Goal: Task Accomplishment & Management: Use online tool/utility

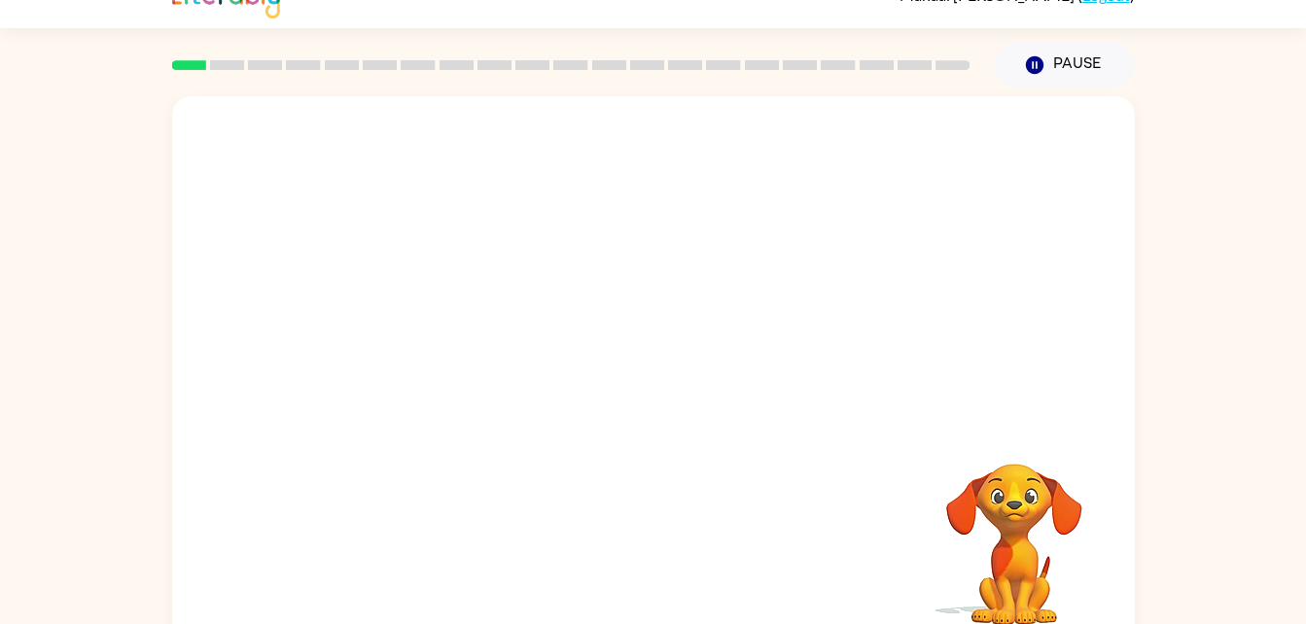
scroll to position [24, 0]
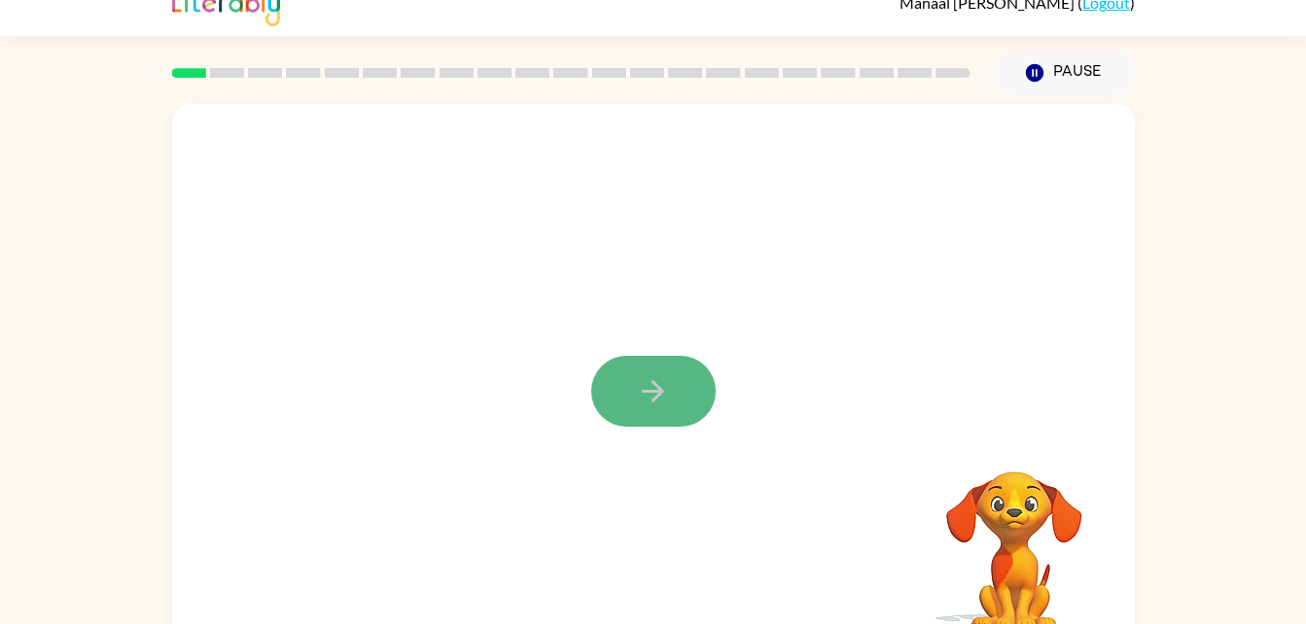
drag, startPoint x: 1024, startPoint y: 553, endPoint x: 650, endPoint y: 378, distance: 412.3
click at [650, 378] on button "button" at bounding box center [653, 391] width 124 height 71
click at [651, 373] on div at bounding box center [607, 347] width 830 height 70
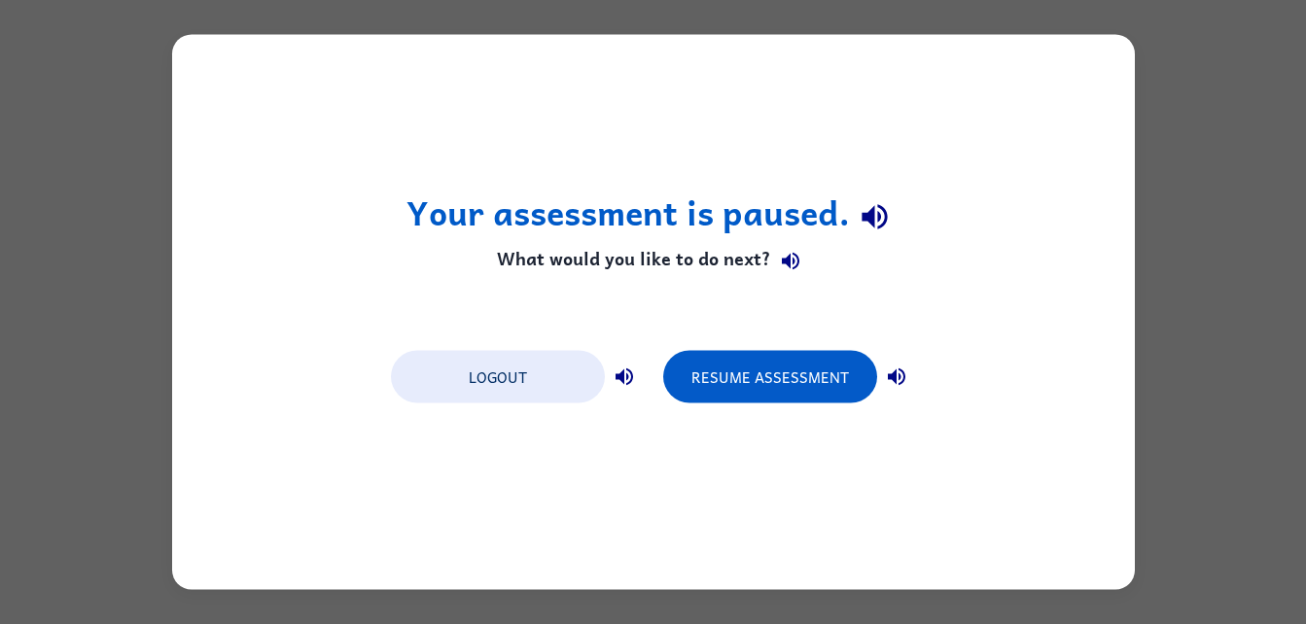
scroll to position [0, 0]
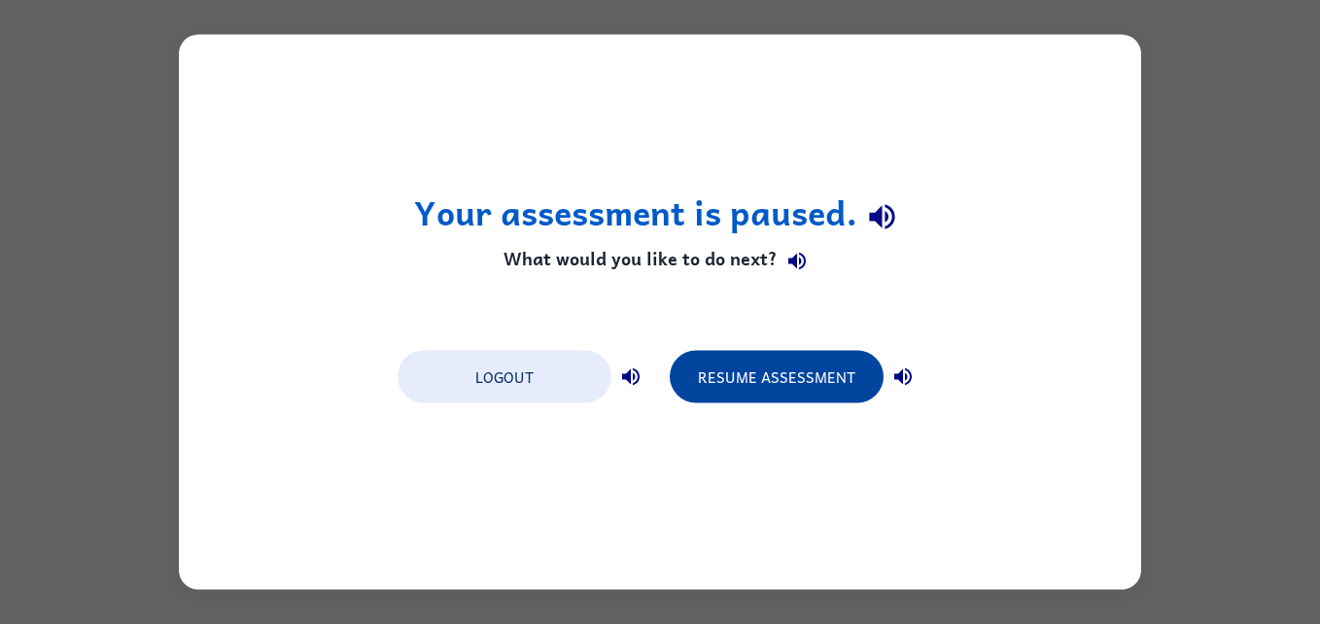
click at [783, 376] on button "Resume Assessment" at bounding box center [777, 377] width 214 height 53
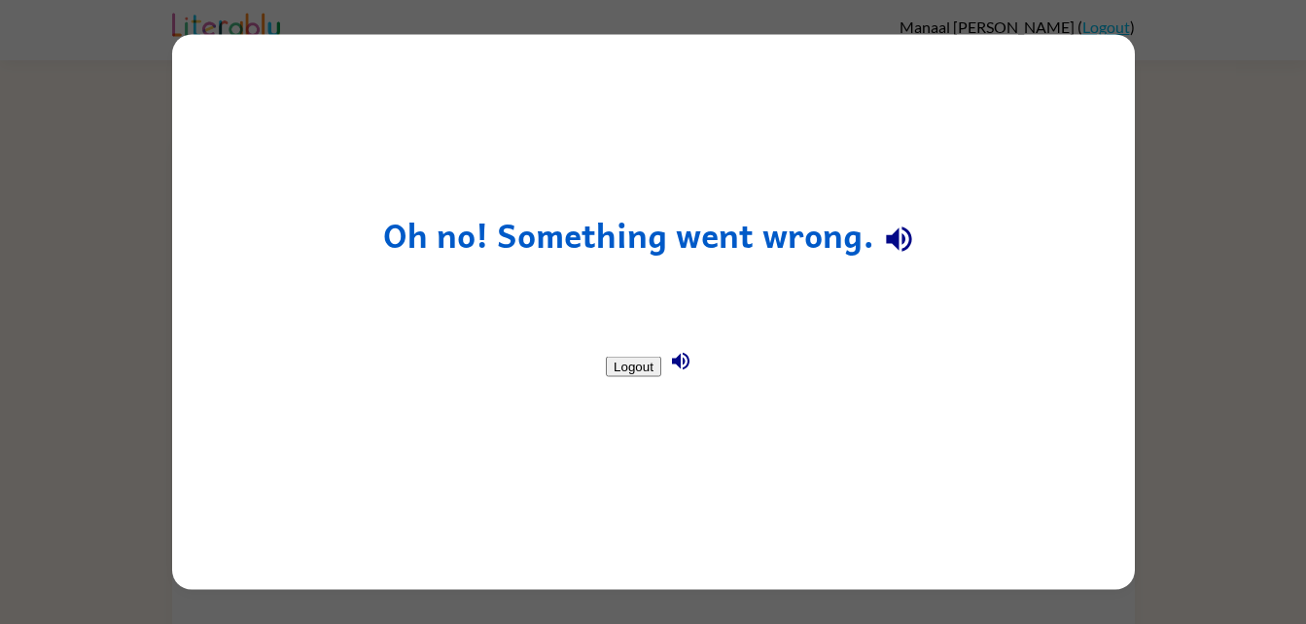
click at [617, 362] on button "Logout" at bounding box center [633, 367] width 55 height 20
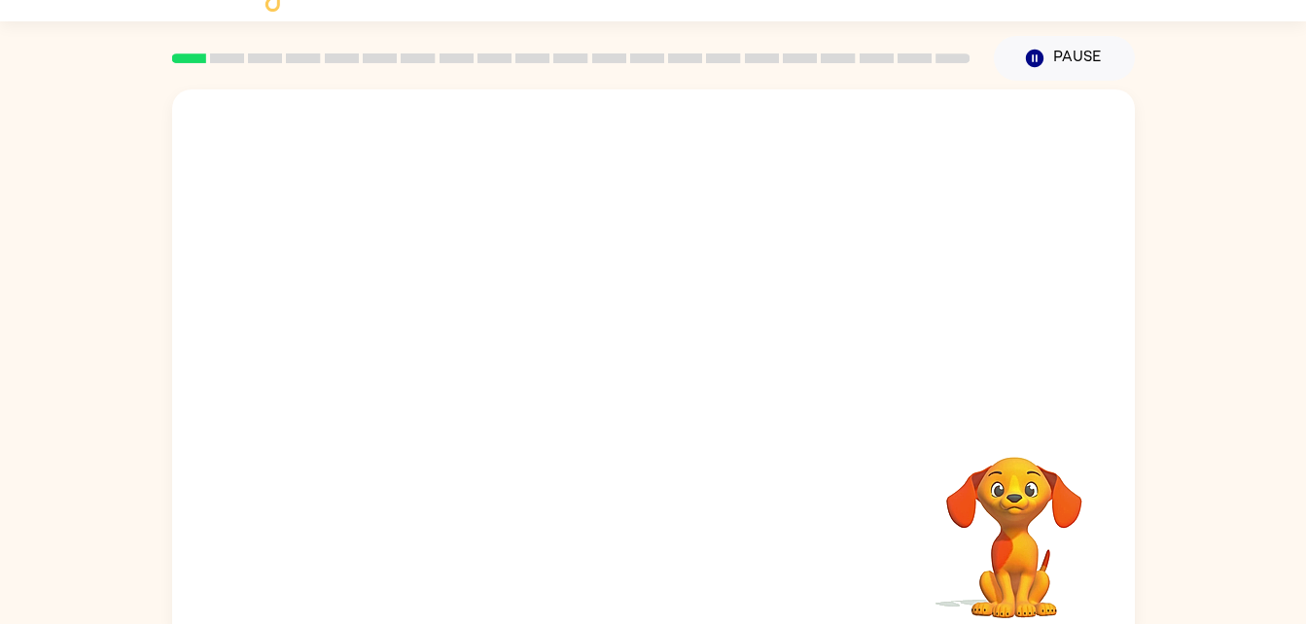
scroll to position [59, 0]
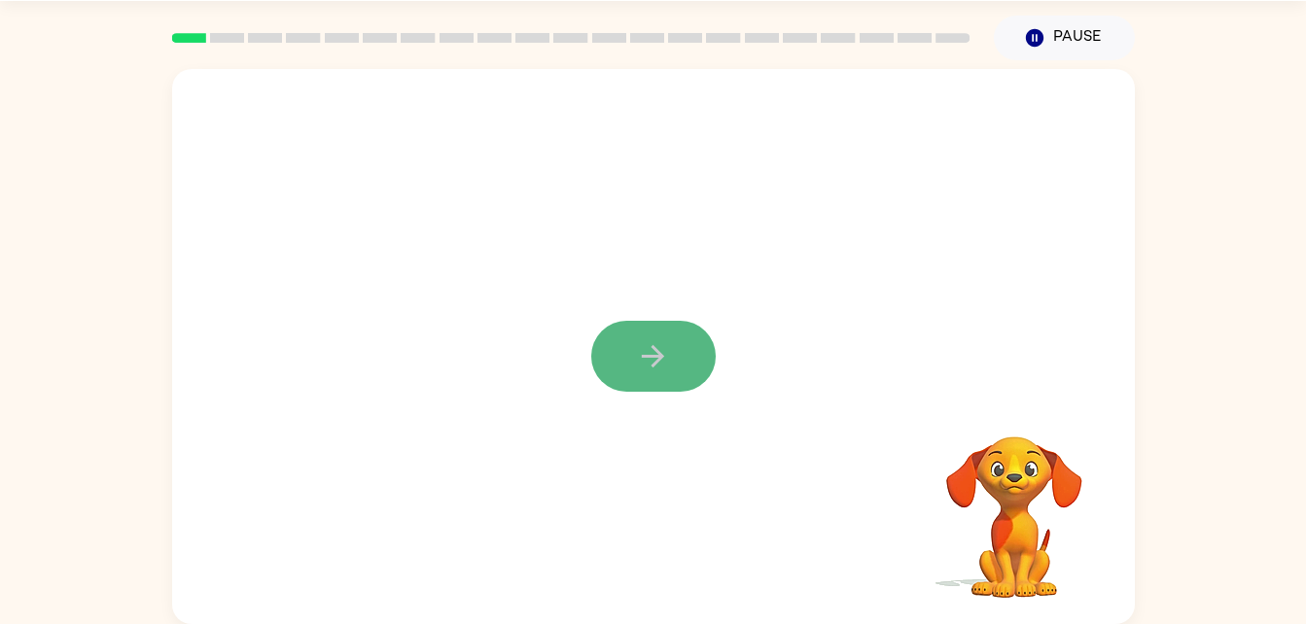
click at [664, 368] on icon "button" at bounding box center [653, 356] width 34 height 34
drag, startPoint x: 707, startPoint y: 391, endPoint x: 680, endPoint y: 378, distance: 30.0
click at [689, 383] on div at bounding box center [653, 346] width 963 height 555
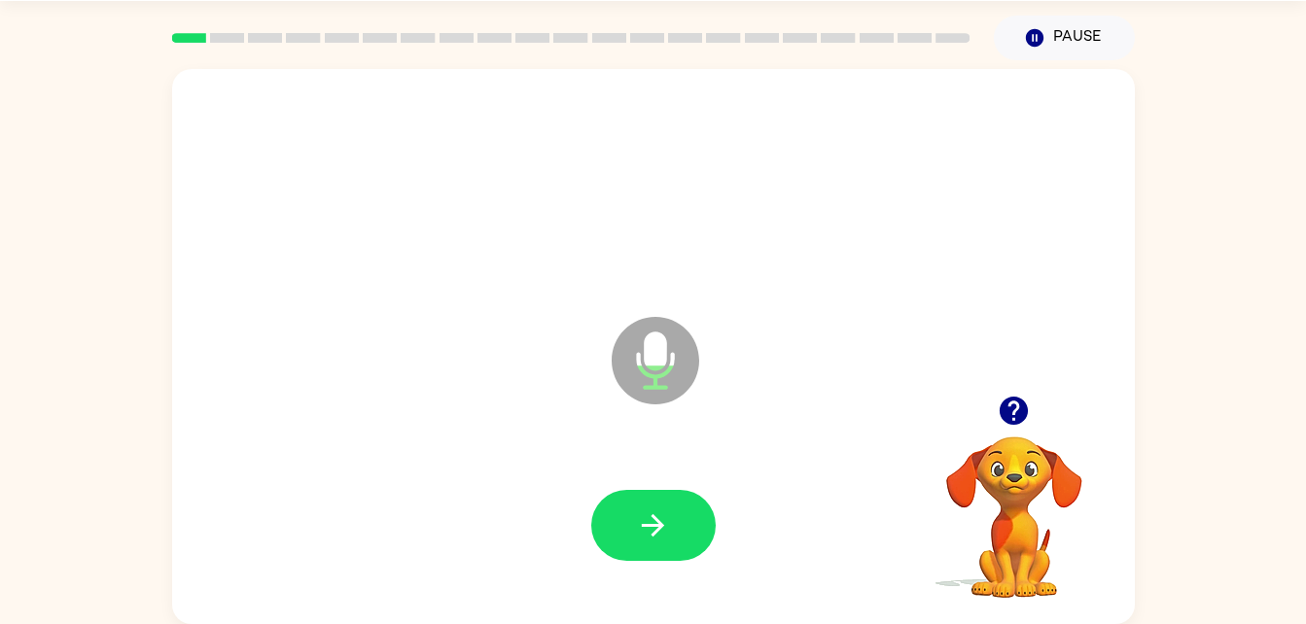
click at [180, 37] on rect at bounding box center [189, 38] width 34 height 10
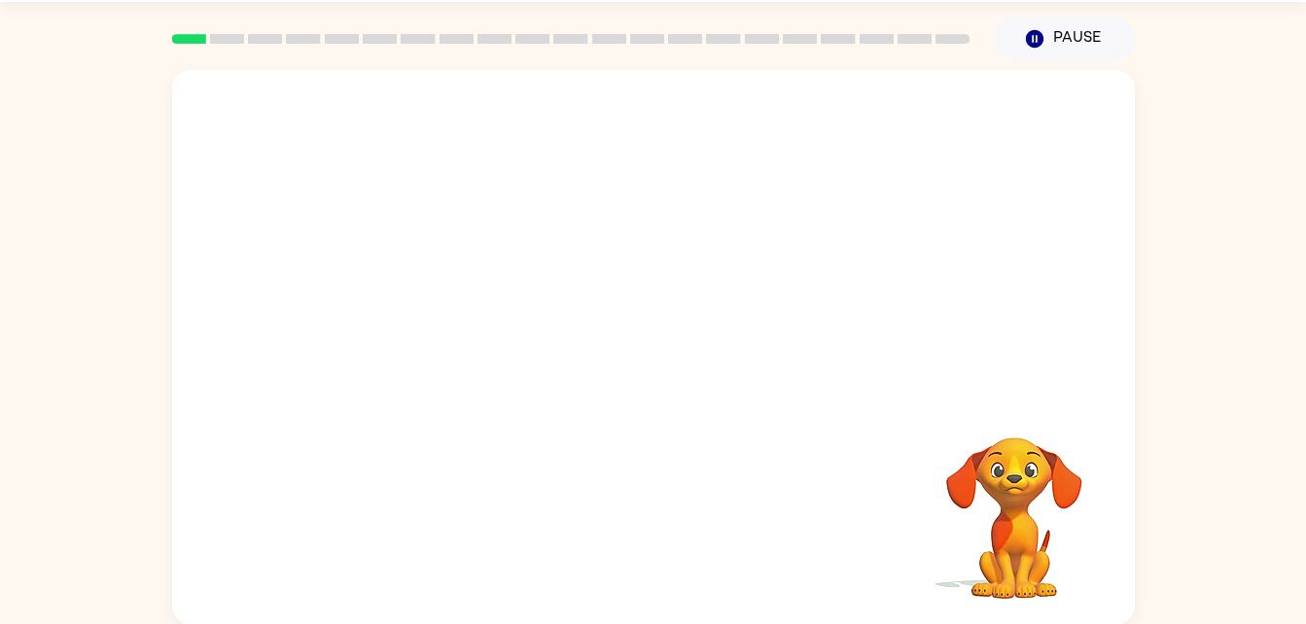
scroll to position [59, 0]
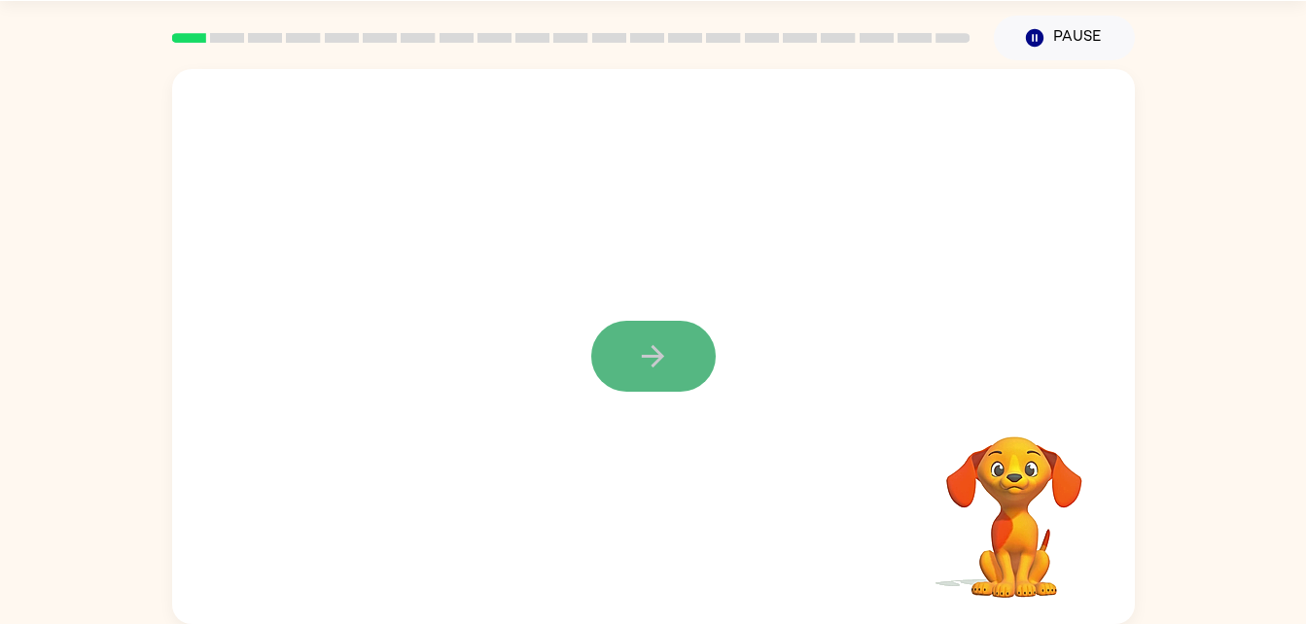
click at [673, 371] on button "button" at bounding box center [653, 356] width 124 height 71
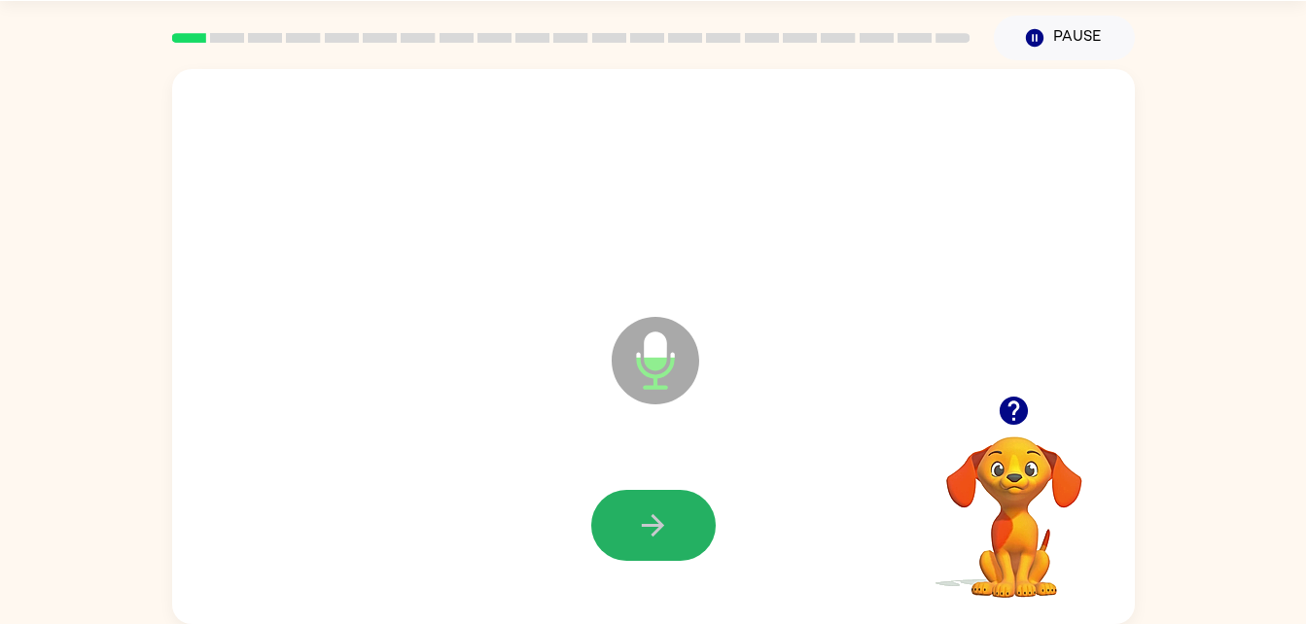
click at [706, 542] on button "button" at bounding box center [653, 525] width 124 height 71
click at [999, 519] on video "Your browser must support playing .mp4 files to use Literably. Please try using…" at bounding box center [1014, 503] width 194 height 194
click at [995, 456] on video "Your browser must support playing .mp4 files to use Literably. Please try using…" at bounding box center [1014, 503] width 194 height 194
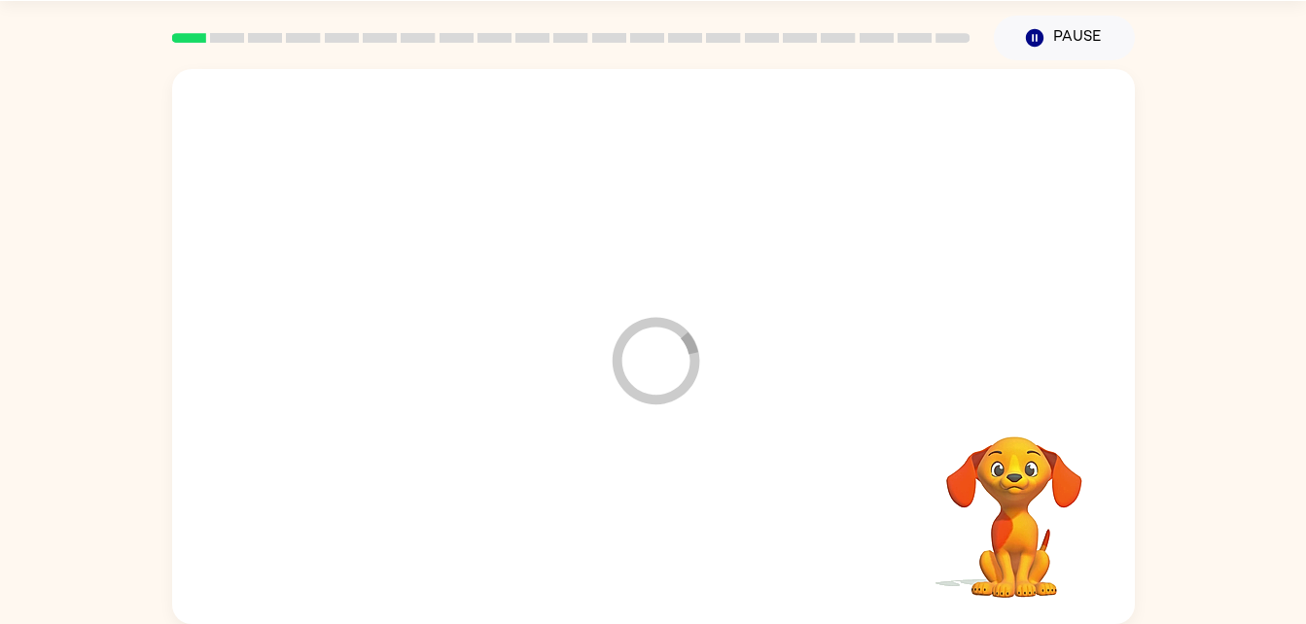
click at [662, 518] on div at bounding box center [654, 525] width 924 height 159
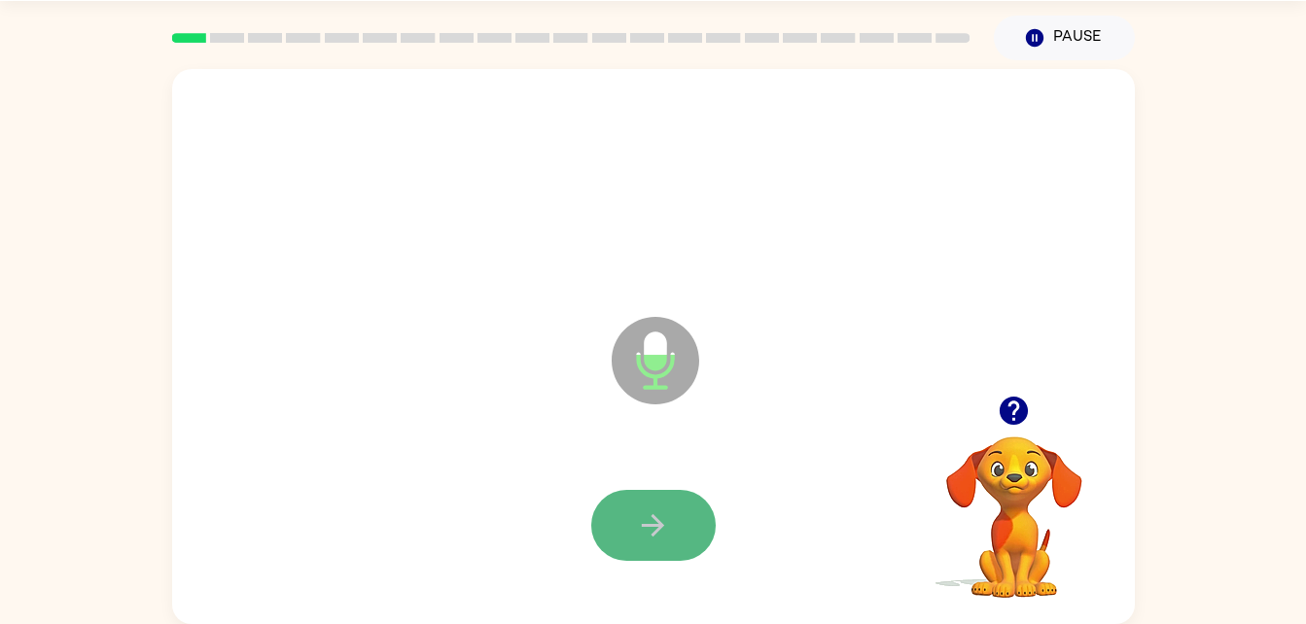
click at [633, 544] on button "button" at bounding box center [653, 525] width 124 height 71
click at [633, 541] on button "button" at bounding box center [653, 525] width 124 height 71
click at [645, 555] on button "button" at bounding box center [653, 525] width 124 height 71
click at [641, 547] on button "button" at bounding box center [653, 525] width 124 height 71
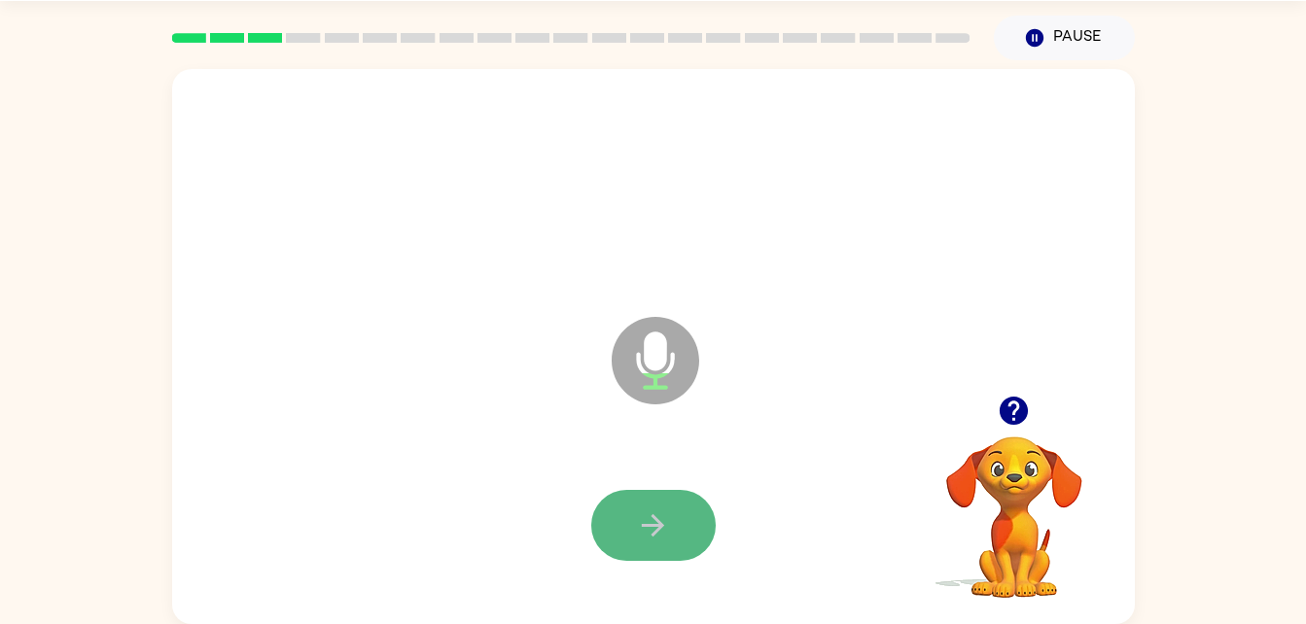
click at [682, 526] on button "button" at bounding box center [653, 525] width 124 height 71
click at [672, 566] on div at bounding box center [654, 525] width 924 height 159
click at [672, 561] on div at bounding box center [654, 525] width 924 height 159
drag, startPoint x: 672, startPoint y: 559, endPoint x: 681, endPoint y: 567, distance: 11.7
click at [681, 567] on div at bounding box center [654, 525] width 924 height 159
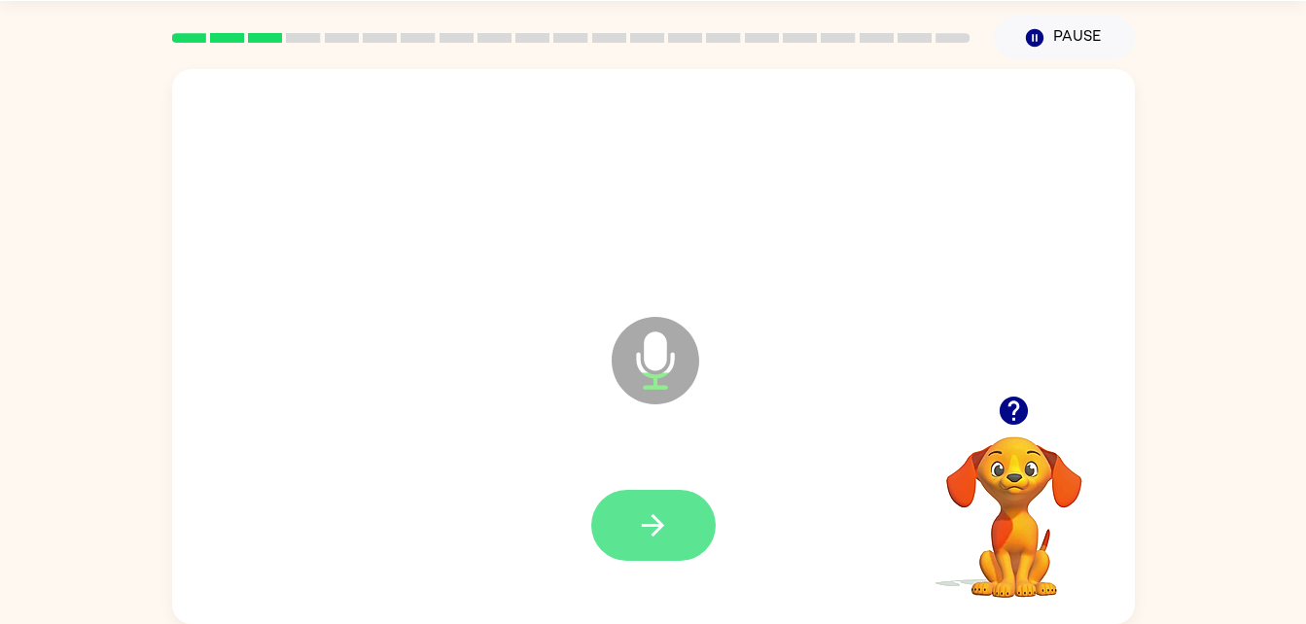
click at [675, 542] on button "button" at bounding box center [653, 525] width 124 height 71
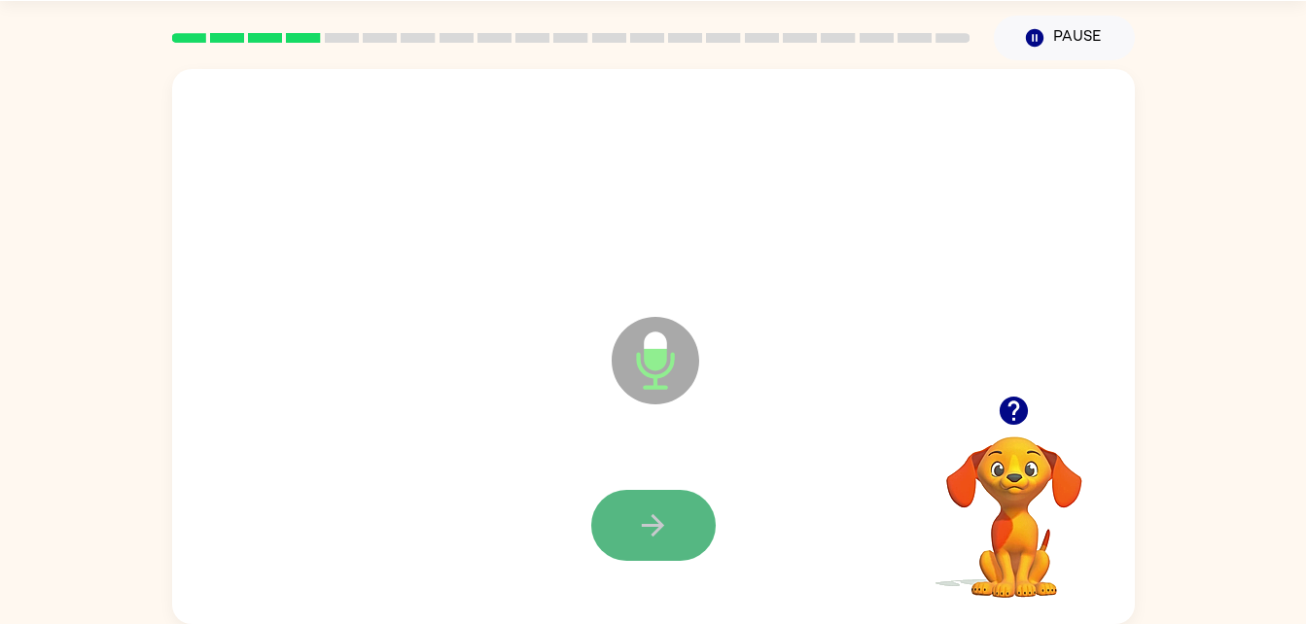
click at [679, 552] on button "button" at bounding box center [653, 525] width 124 height 71
click at [636, 542] on icon "button" at bounding box center [653, 525] width 34 height 34
drag, startPoint x: 636, startPoint y: 542, endPoint x: 524, endPoint y: 508, distance: 116.9
click at [524, 508] on div at bounding box center [654, 525] width 924 height 159
click at [656, 549] on button "button" at bounding box center [653, 525] width 124 height 71
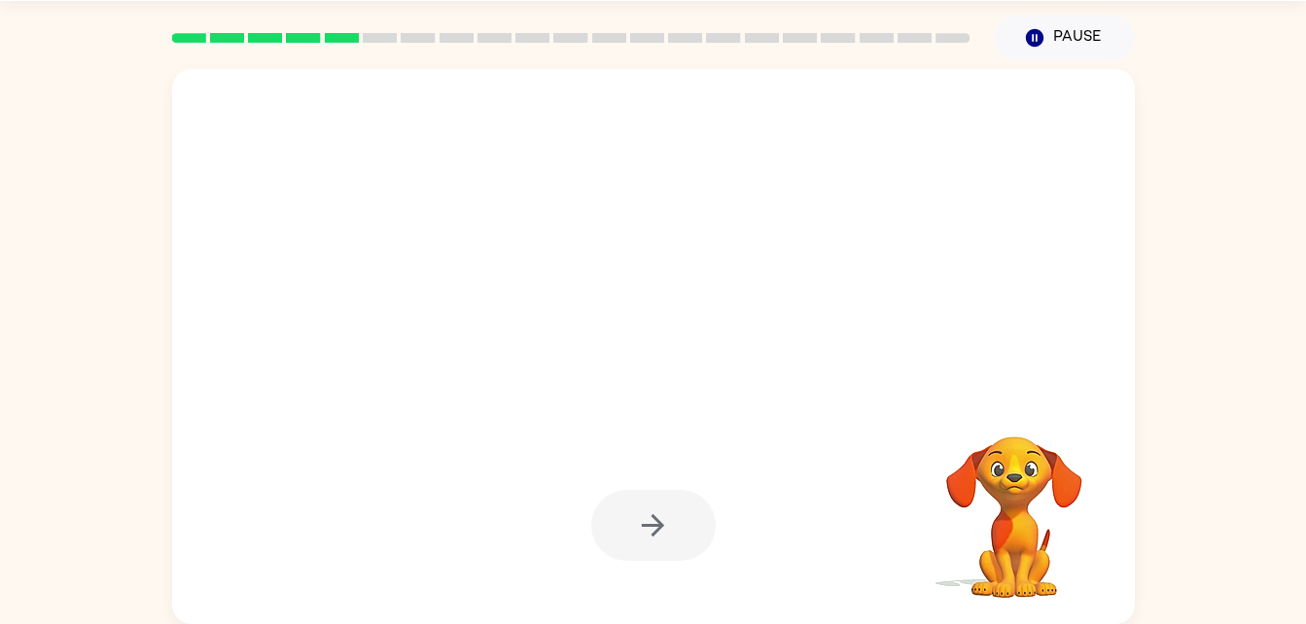
click at [978, 238] on div at bounding box center [654, 187] width 924 height 159
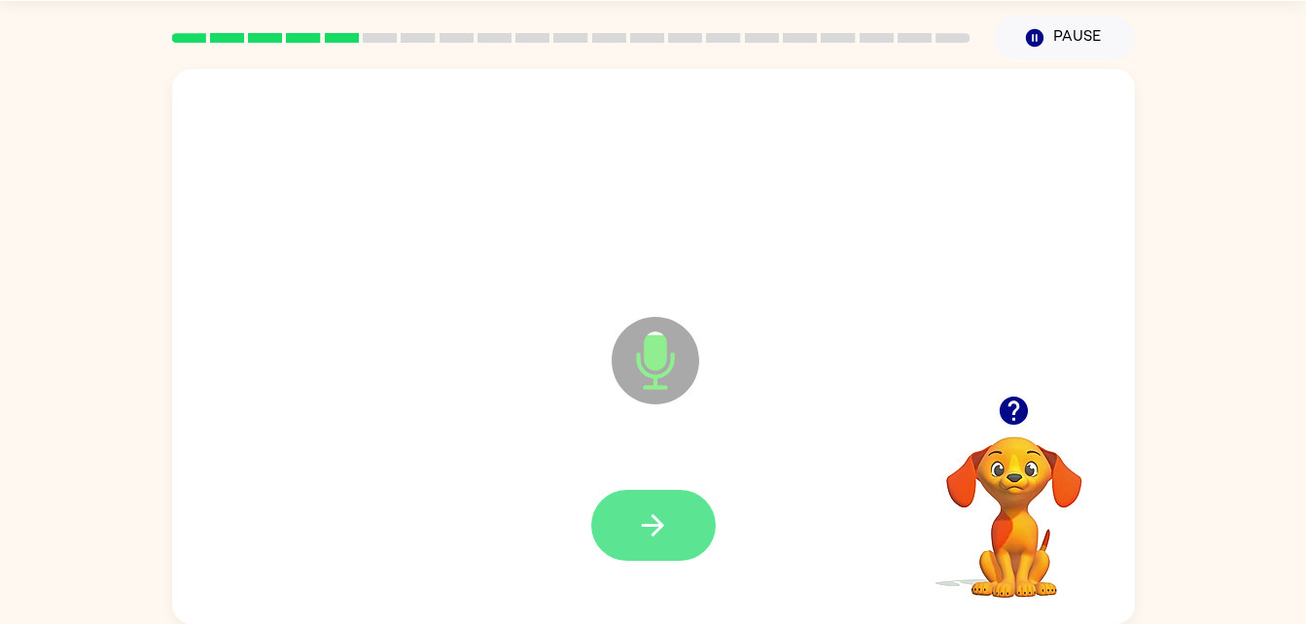
click at [661, 514] on icon "button" at bounding box center [653, 525] width 34 height 34
click at [656, 512] on icon "button" at bounding box center [653, 525] width 34 height 34
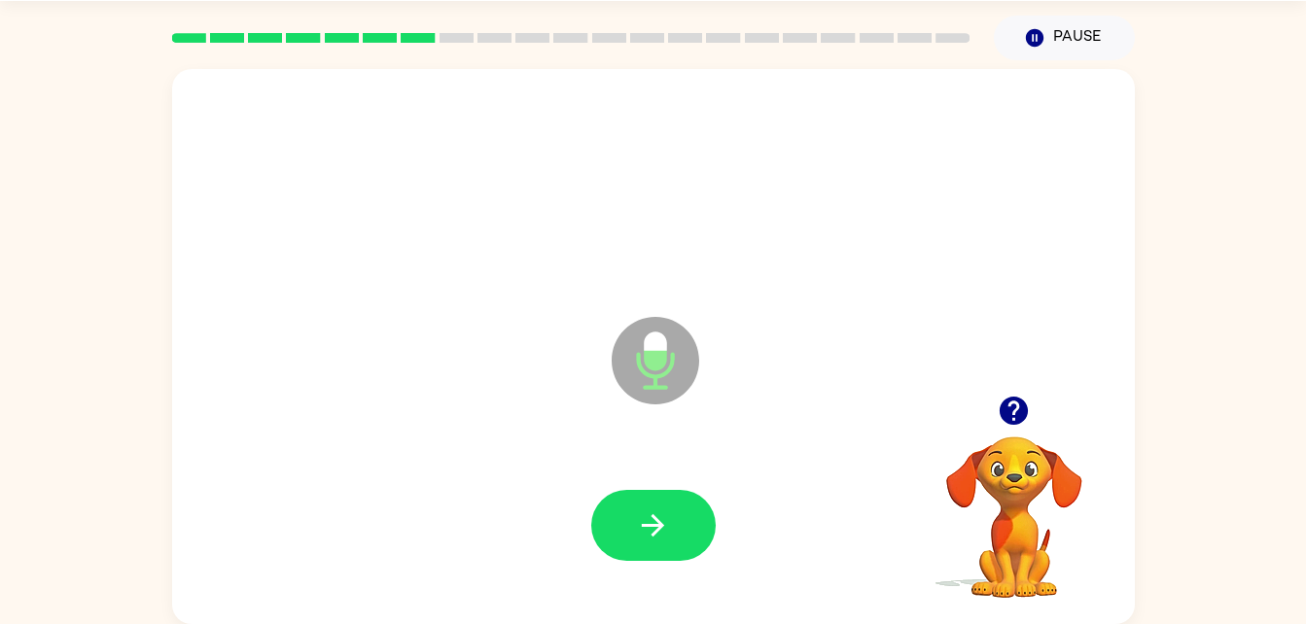
click at [656, 512] on icon "button" at bounding box center [653, 525] width 34 height 34
click at [635, 537] on button "button" at bounding box center [653, 525] width 124 height 71
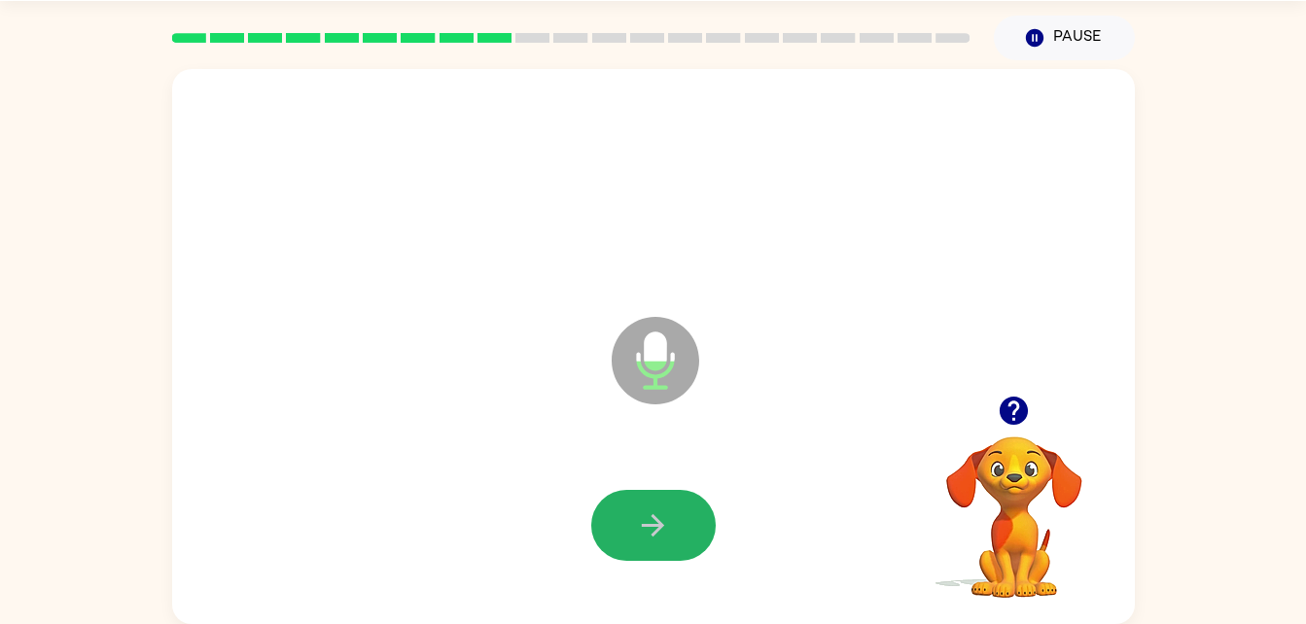
click at [635, 537] on button "button" at bounding box center [653, 525] width 124 height 71
click at [646, 535] on icon "button" at bounding box center [653, 525] width 34 height 34
click at [644, 532] on icon "button" at bounding box center [653, 525] width 34 height 34
click at [647, 549] on button "button" at bounding box center [653, 525] width 124 height 71
click at [655, 545] on button "button" at bounding box center [653, 525] width 124 height 71
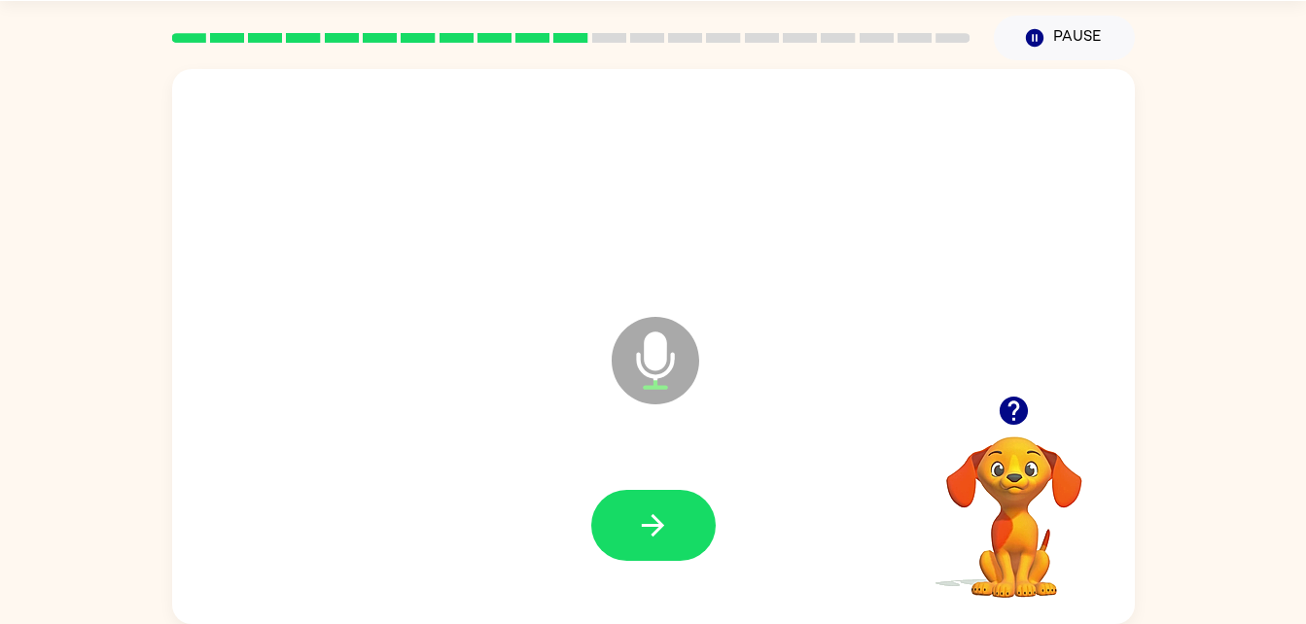
drag, startPoint x: 654, startPoint y: 540, endPoint x: 603, endPoint y: 472, distance: 85.4
drag, startPoint x: 603, startPoint y: 472, endPoint x: 608, endPoint y: 515, distance: 44.0
click at [608, 515] on button "button" at bounding box center [653, 525] width 124 height 71
click at [668, 513] on icon "button" at bounding box center [653, 525] width 34 height 34
click at [667, 513] on icon "button" at bounding box center [653, 525] width 34 height 34
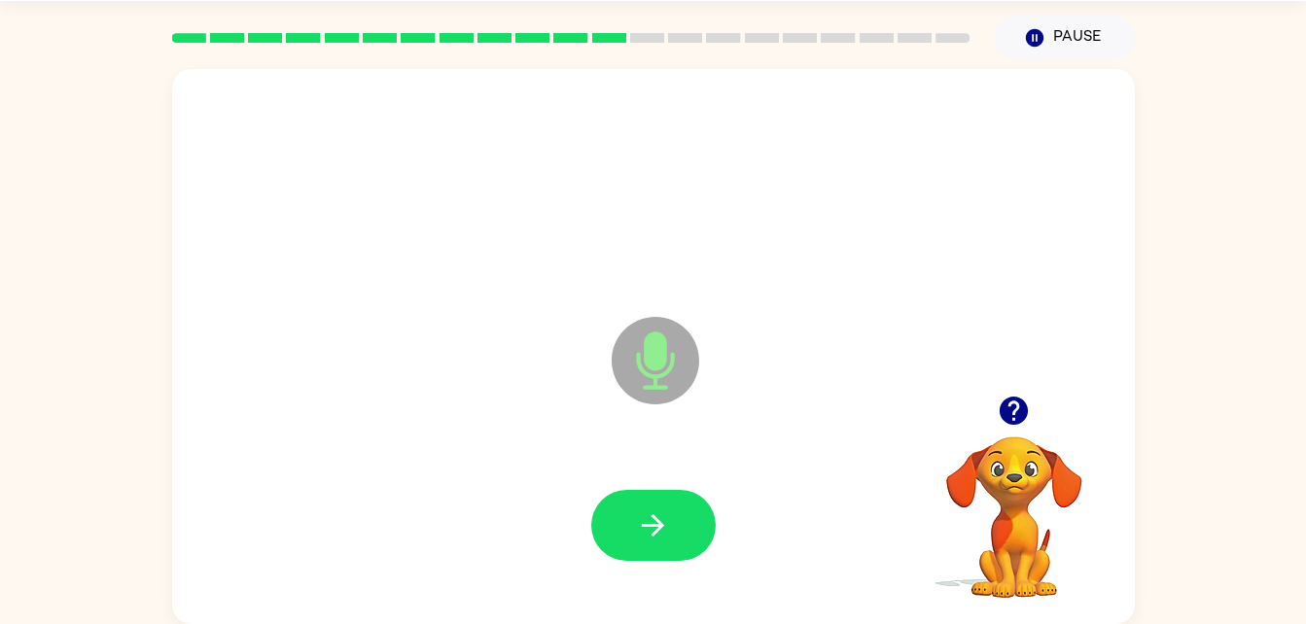
click at [667, 513] on icon "button" at bounding box center [653, 525] width 34 height 34
click at [673, 506] on button "button" at bounding box center [653, 525] width 124 height 71
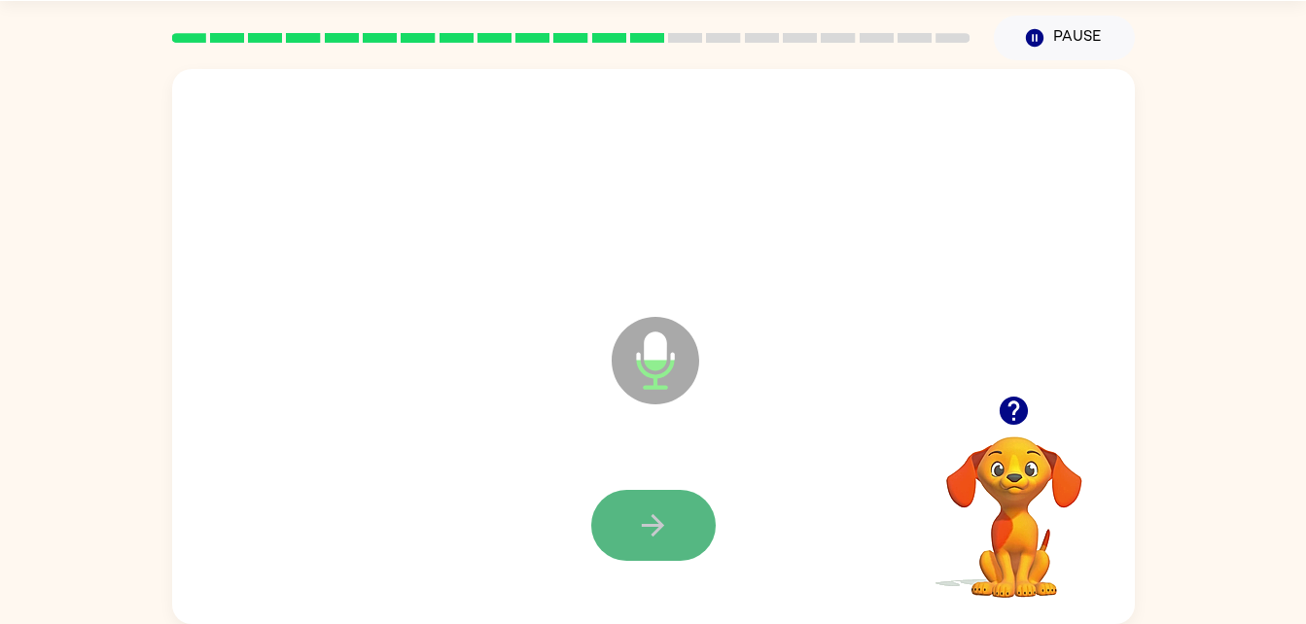
click at [671, 512] on button "button" at bounding box center [653, 525] width 124 height 71
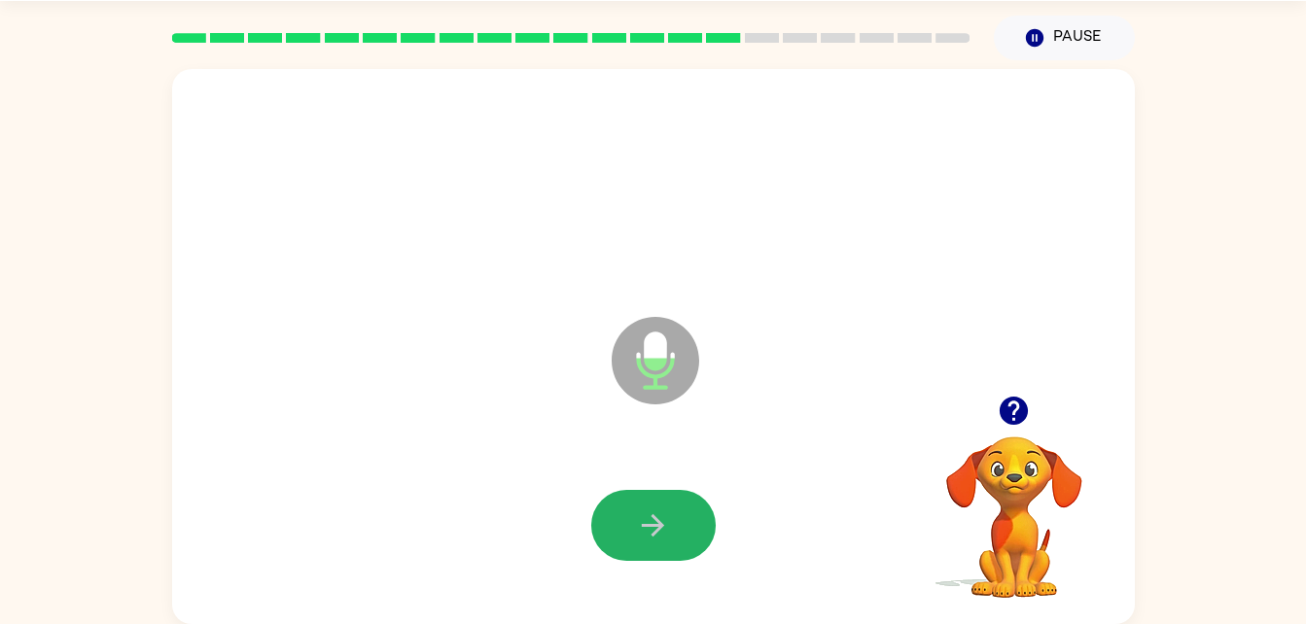
click at [676, 513] on button "button" at bounding box center [653, 525] width 124 height 71
drag, startPoint x: 676, startPoint y: 513, endPoint x: 653, endPoint y: 513, distance: 22.4
click at [653, 513] on icon "button" at bounding box center [653, 525] width 34 height 34
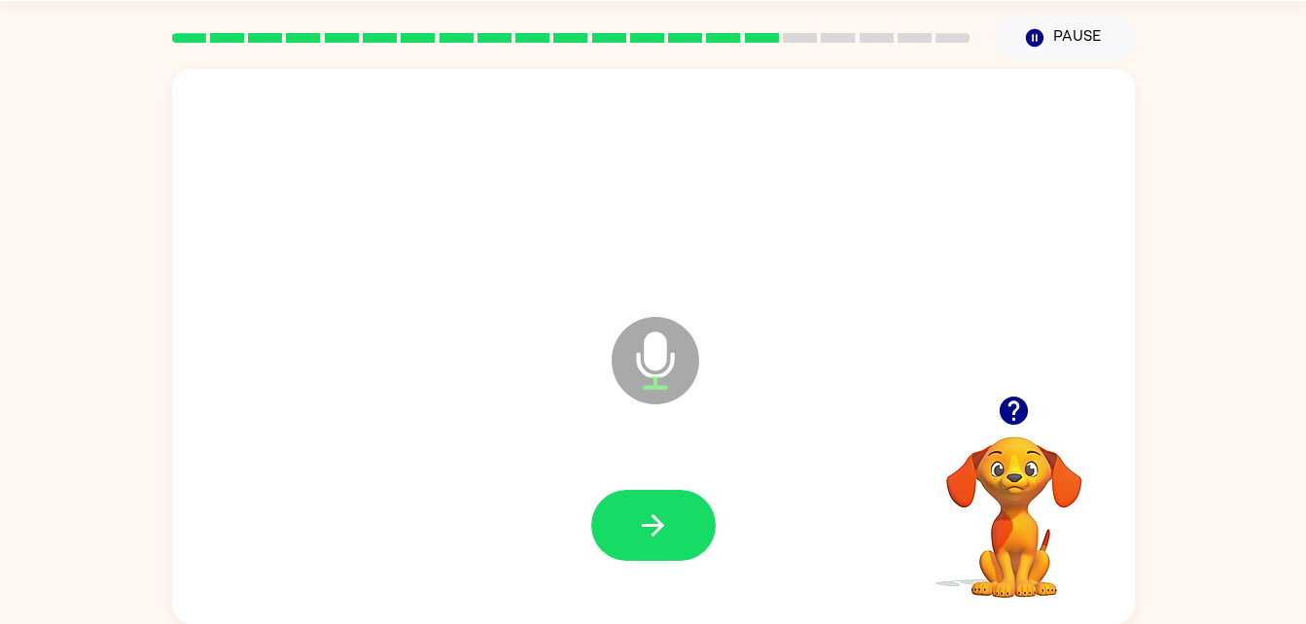
click at [653, 513] on icon "button" at bounding box center [653, 525] width 34 height 34
click at [654, 511] on icon "button" at bounding box center [653, 525] width 34 height 34
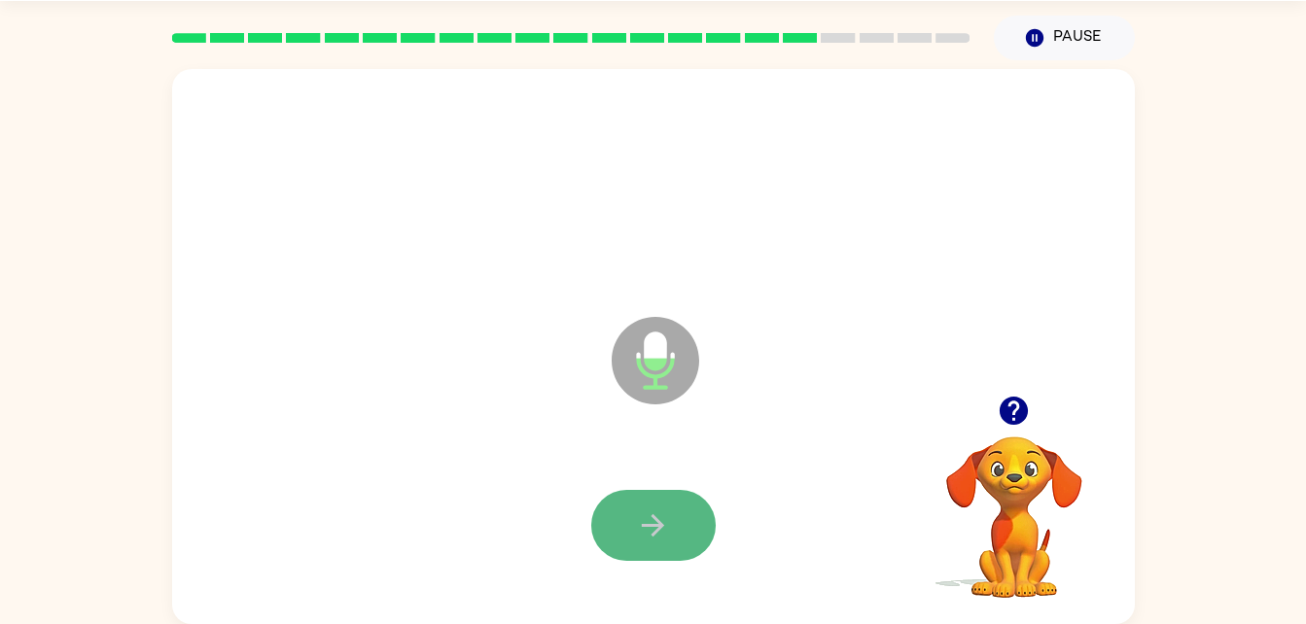
click at [657, 491] on button "button" at bounding box center [653, 525] width 124 height 71
click at [631, 498] on button "button" at bounding box center [653, 525] width 124 height 71
click at [609, 492] on div at bounding box center [653, 525] width 124 height 71
click at [673, 502] on button "button" at bounding box center [653, 525] width 124 height 71
drag, startPoint x: 691, startPoint y: 476, endPoint x: 712, endPoint y: 519, distance: 47.4
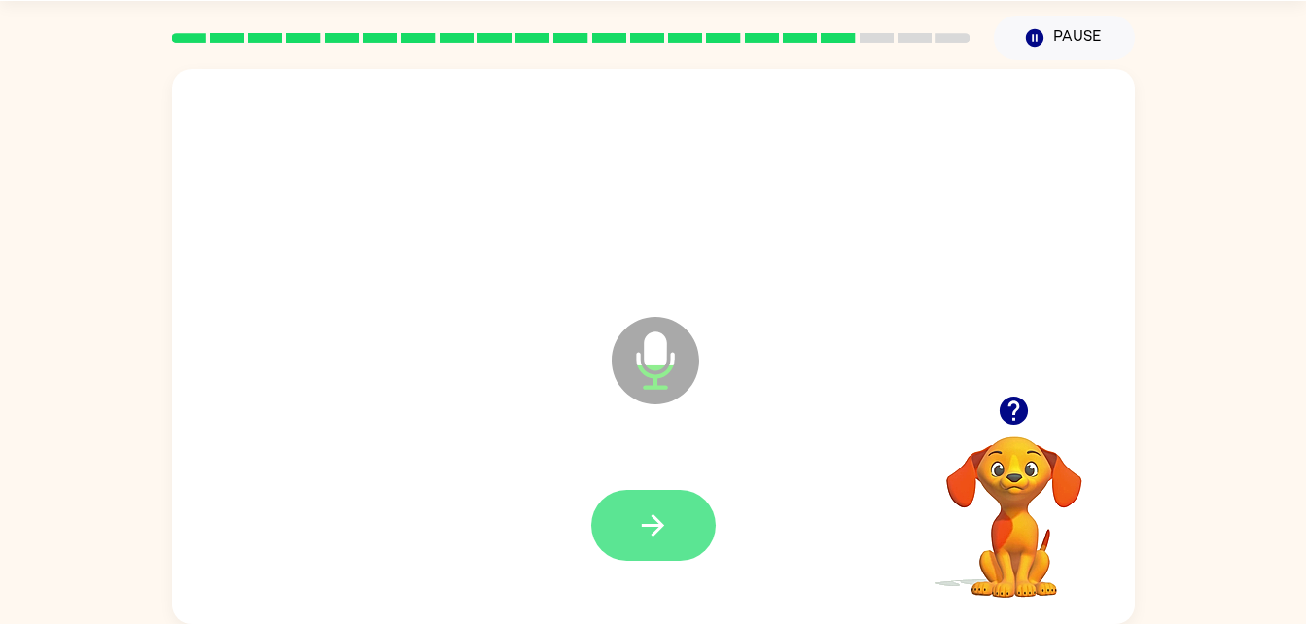
click at [712, 519] on div at bounding box center [654, 525] width 924 height 159
click at [643, 508] on icon "button" at bounding box center [653, 525] width 34 height 34
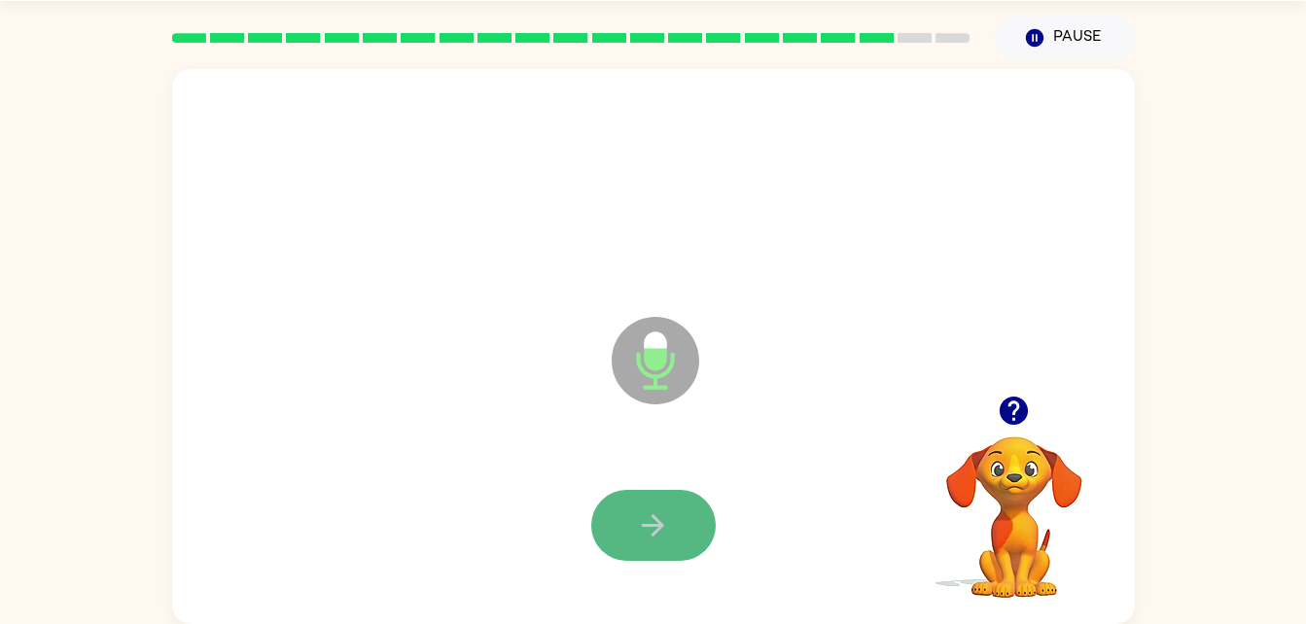
click at [643, 508] on icon "button" at bounding box center [653, 525] width 34 height 34
click at [635, 496] on div at bounding box center [654, 525] width 924 height 159
click at [635, 496] on button "button" at bounding box center [653, 525] width 124 height 71
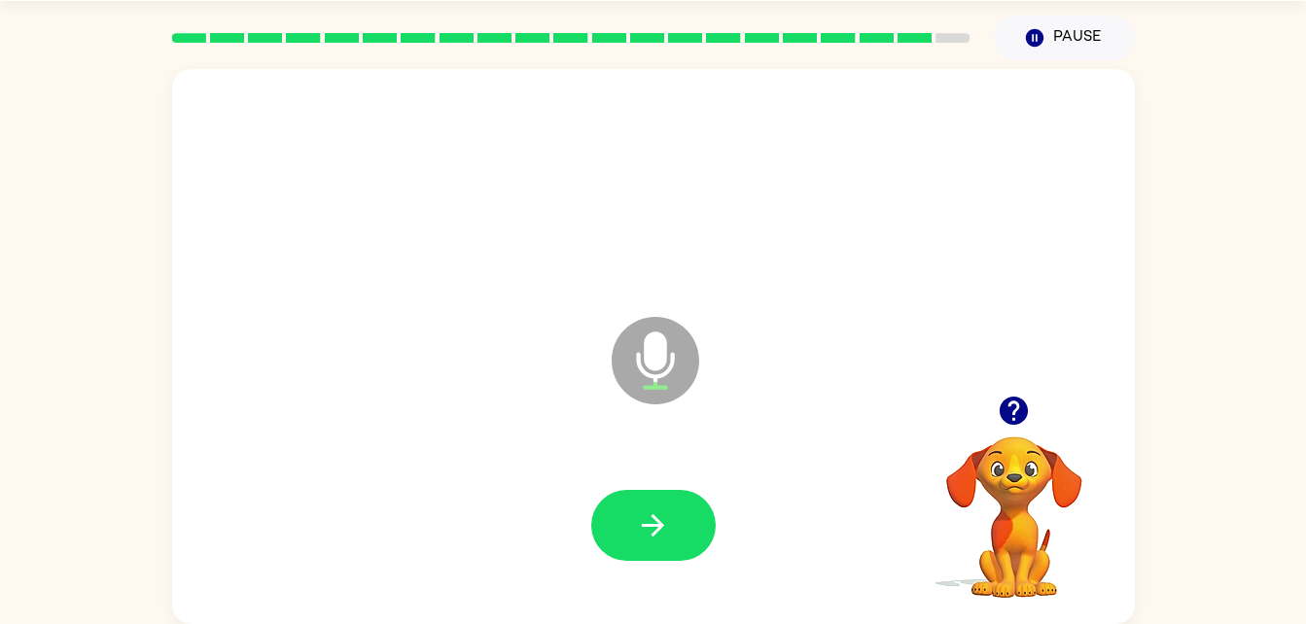
click at [635, 496] on button "button" at bounding box center [653, 525] width 124 height 71
click at [626, 490] on button "button" at bounding box center [653, 525] width 124 height 71
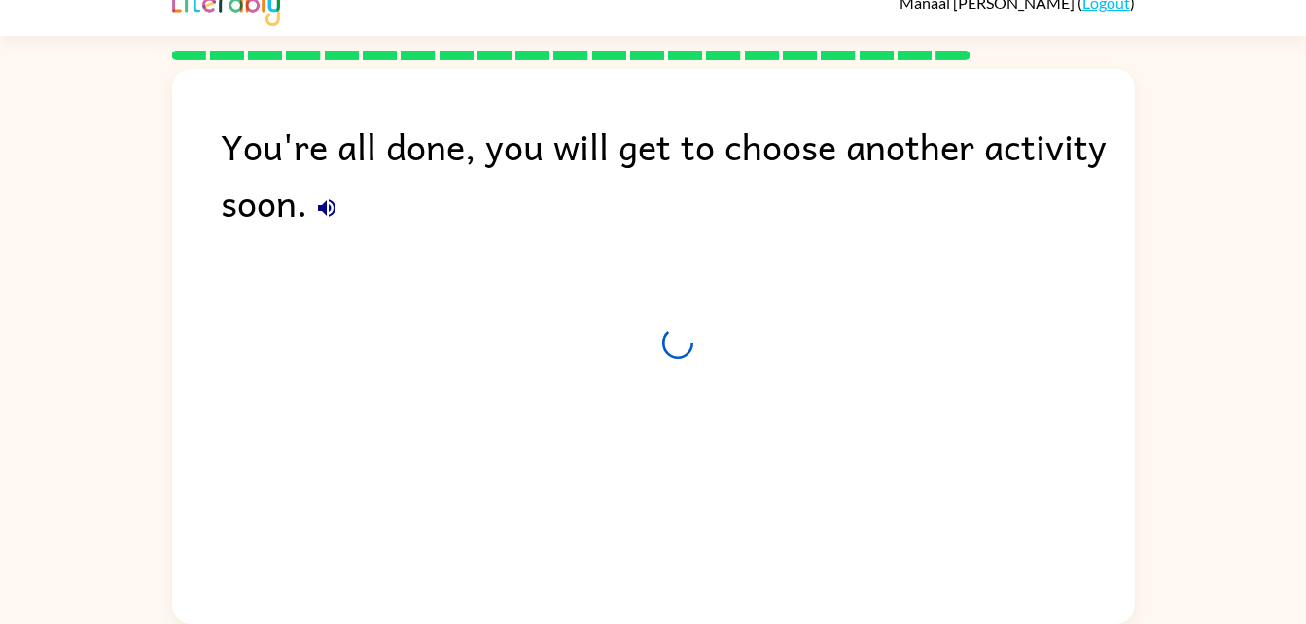
scroll to position [24, 0]
